Goal: Information Seeking & Learning: Learn about a topic

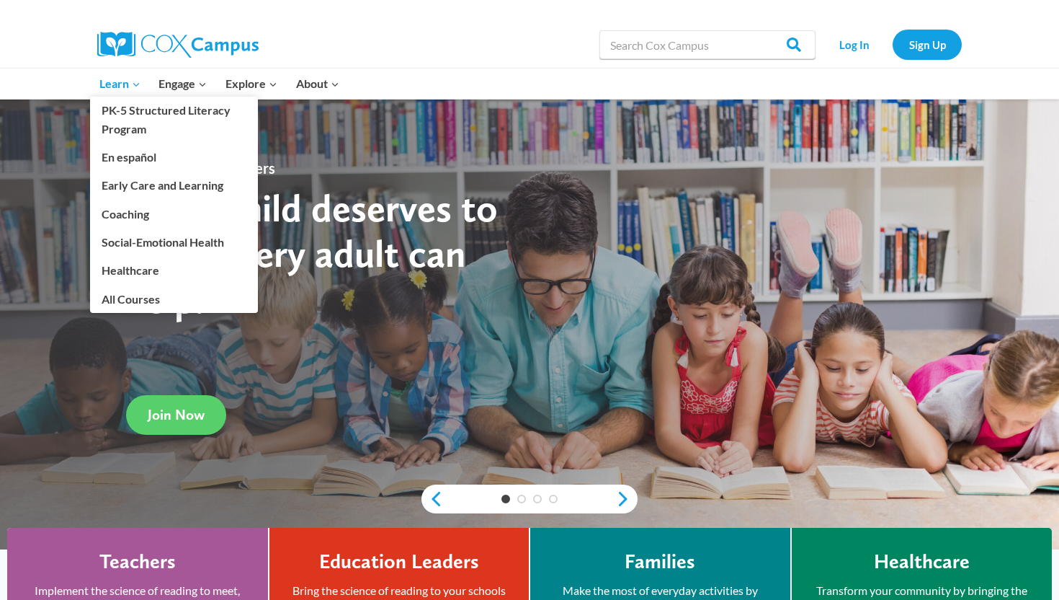
click at [114, 84] on span "Learn Expand" at bounding box center [119, 83] width 41 height 19
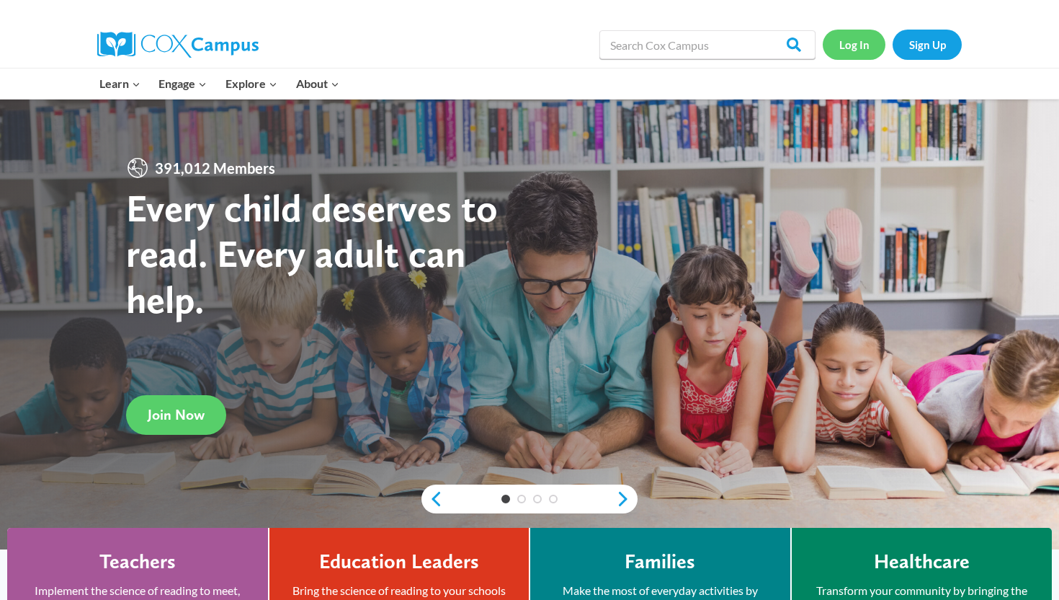
click at [855, 50] on link "Log In" at bounding box center [854, 45] width 63 height 30
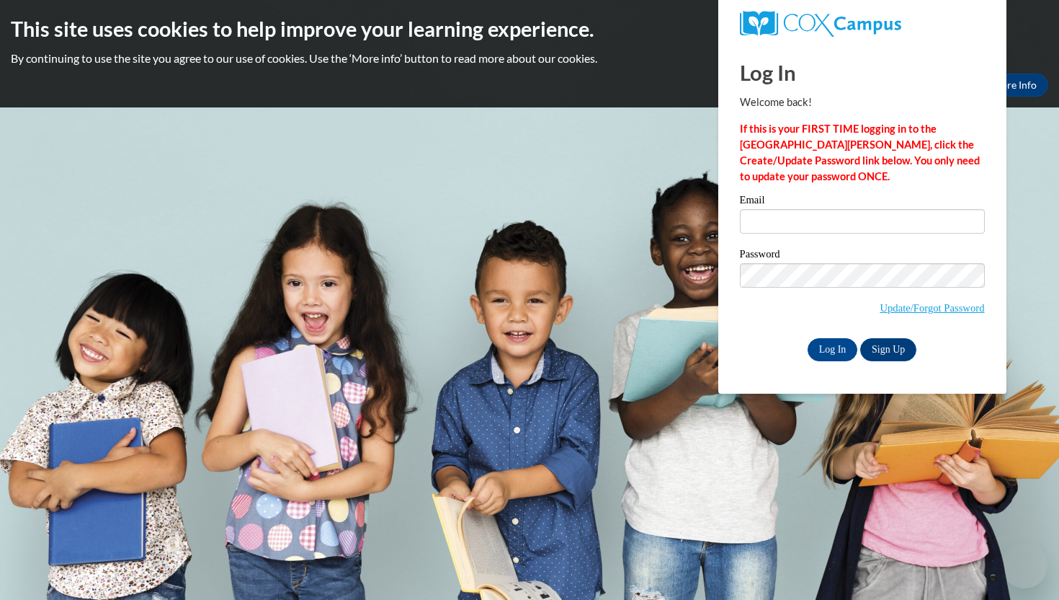
type input "mpeterson1@waukesha.k12.wi.us"
click at [823, 342] on input "Log In" at bounding box center [833, 349] width 50 height 23
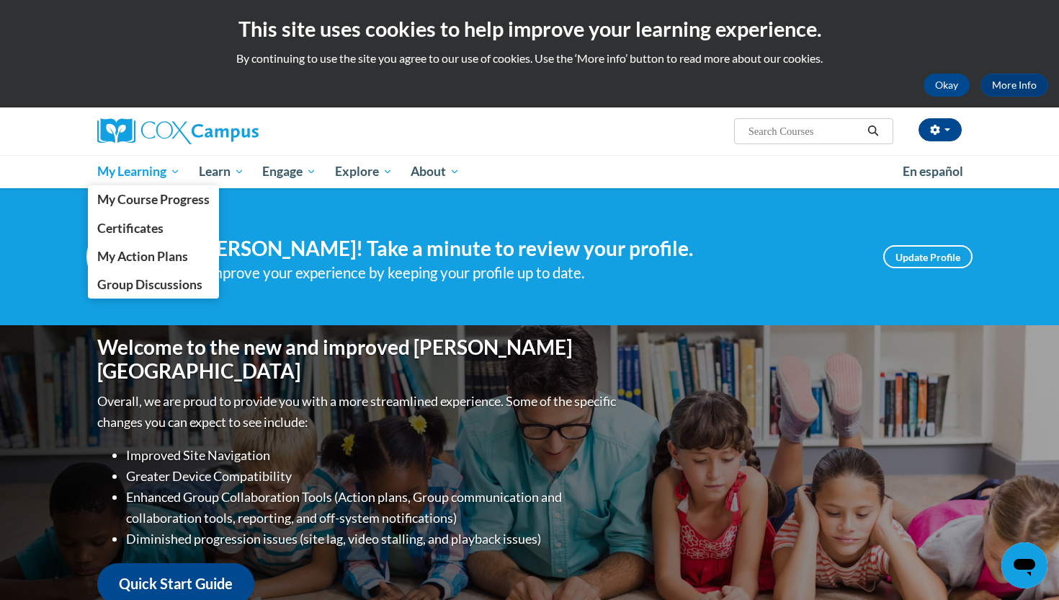
click at [132, 177] on span "My Learning" at bounding box center [138, 171] width 83 height 17
click at [133, 202] on span "My Course Progress" at bounding box center [153, 199] width 112 height 15
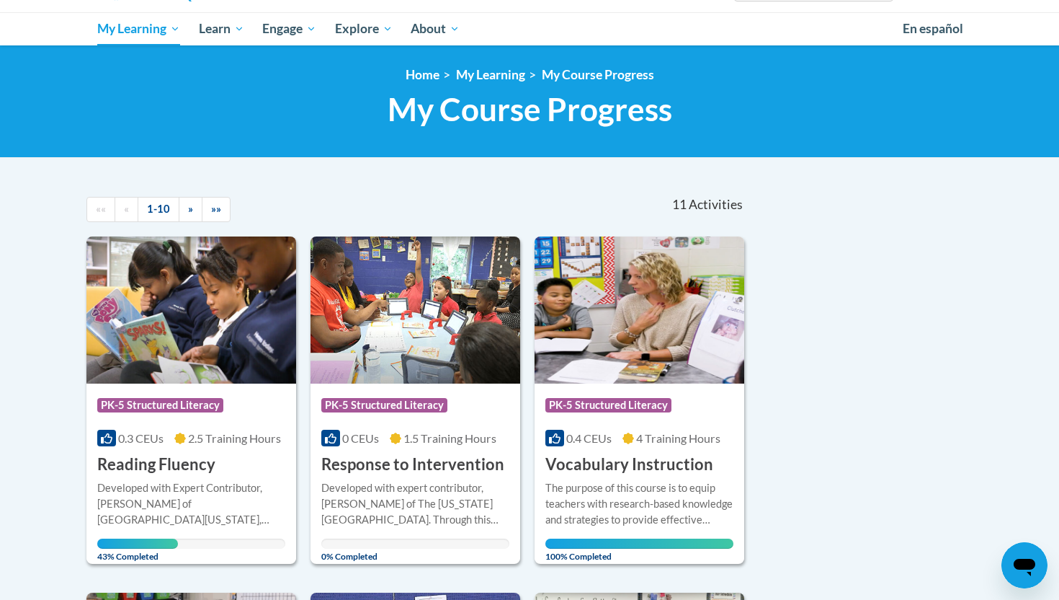
scroll to position [144, 0]
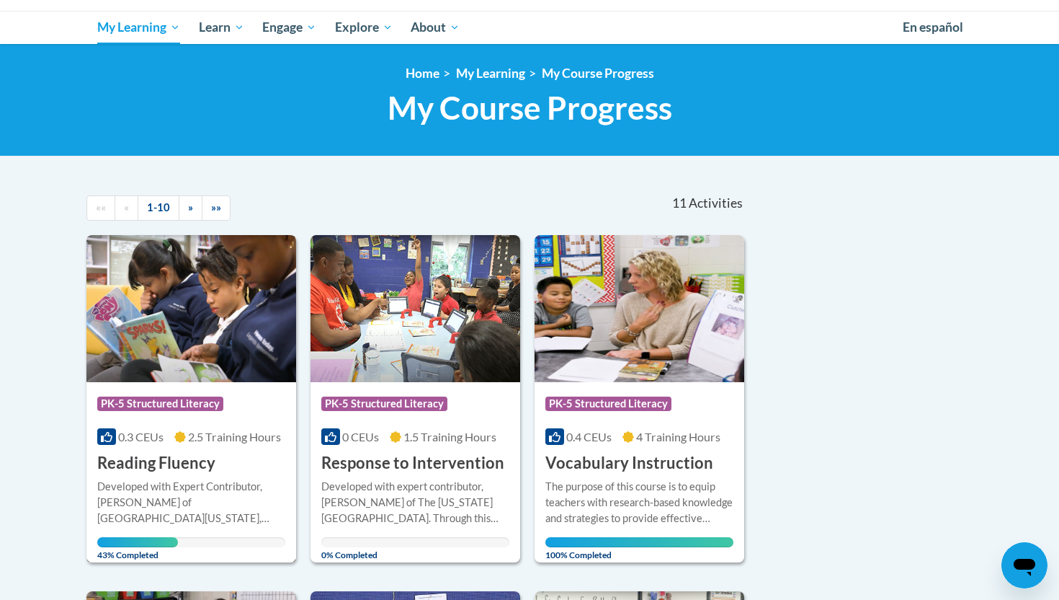
click at [172, 300] on img at bounding box center [191, 308] width 210 height 147
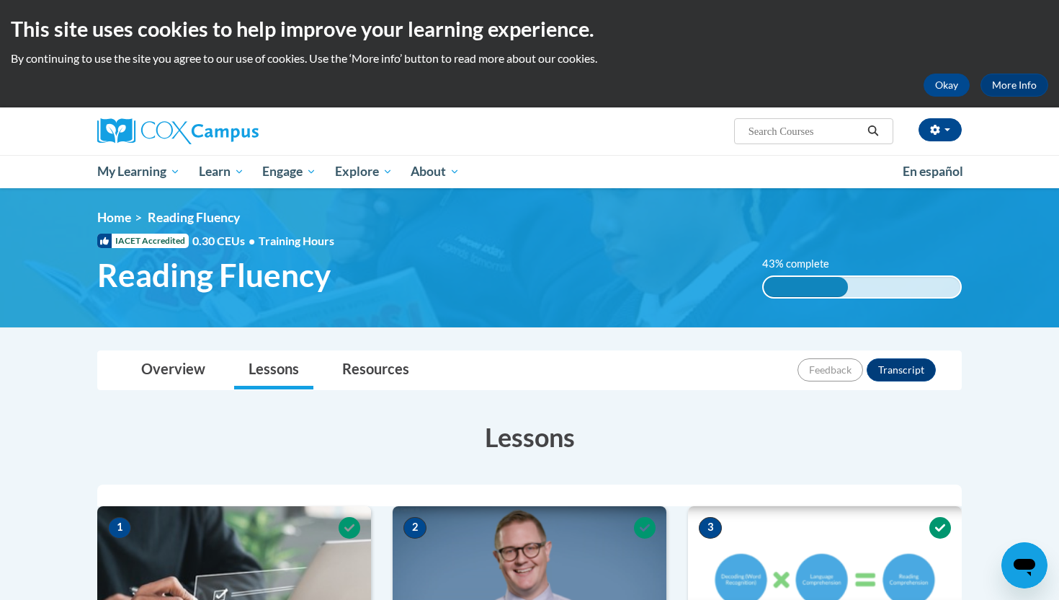
click at [356, 443] on h3 "Lessons" at bounding box center [529, 437] width 865 height 36
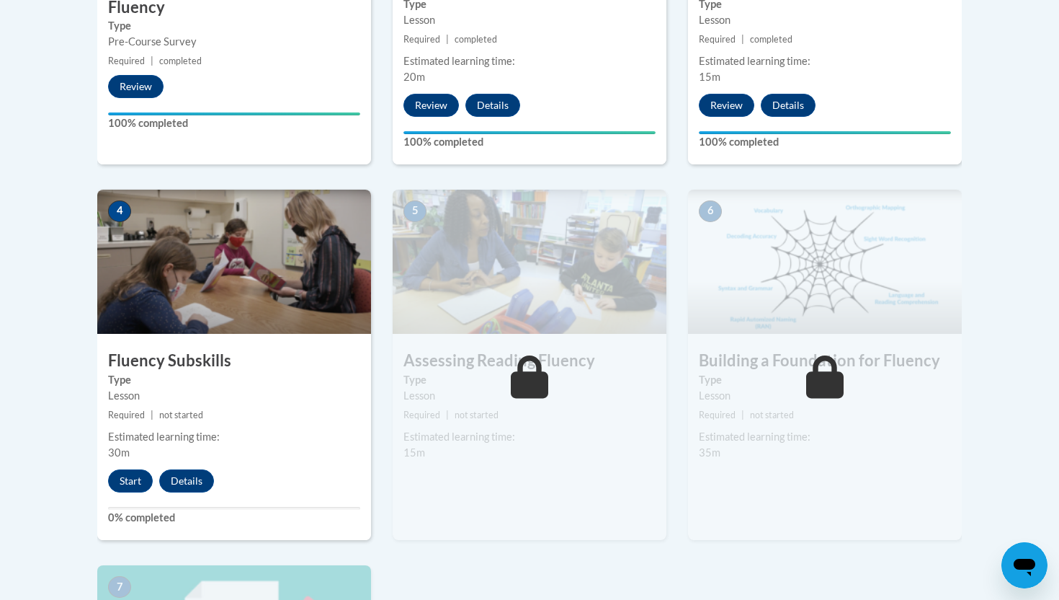
scroll to position [721, 0]
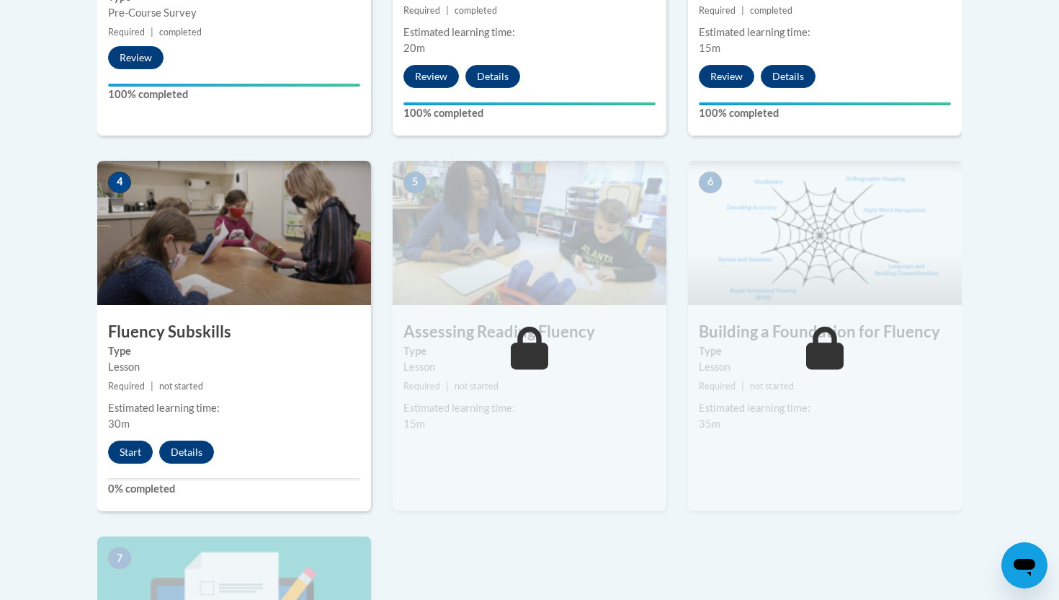
click at [200, 260] on img at bounding box center [234, 233] width 274 height 144
click at [120, 454] on button "Start" at bounding box center [130, 451] width 45 height 23
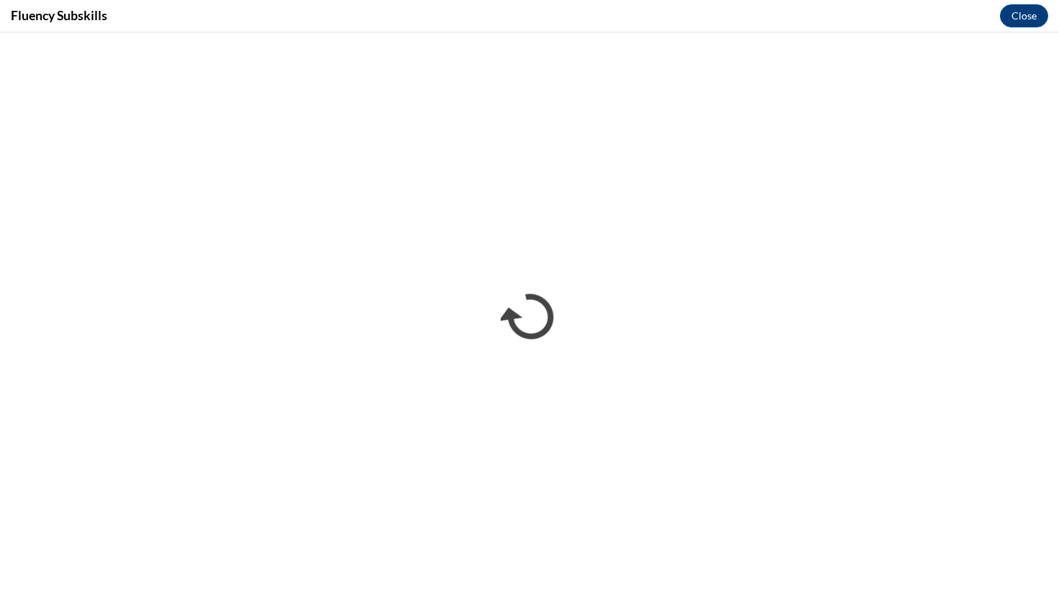
scroll to position [0, 0]
